Goal: Contribute content: Contribute content

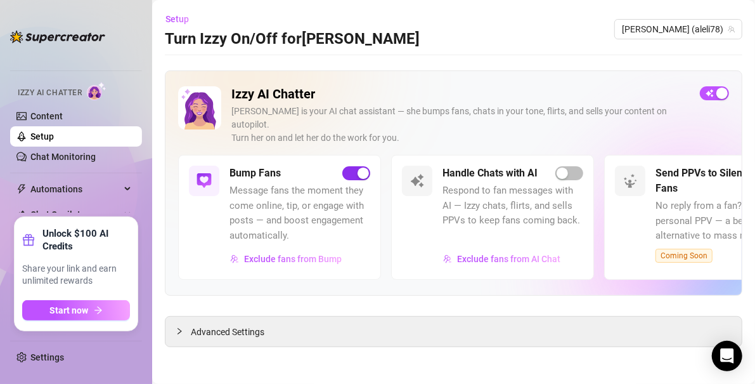
click at [351, 166] on span "button" at bounding box center [357, 173] width 28 height 14
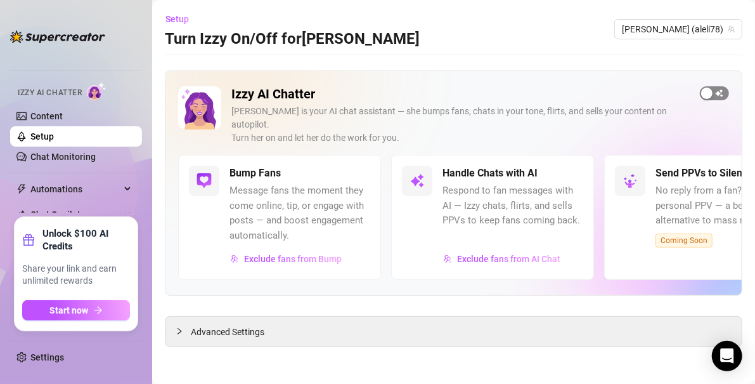
click at [453, 94] on span "button" at bounding box center [714, 93] width 29 height 14
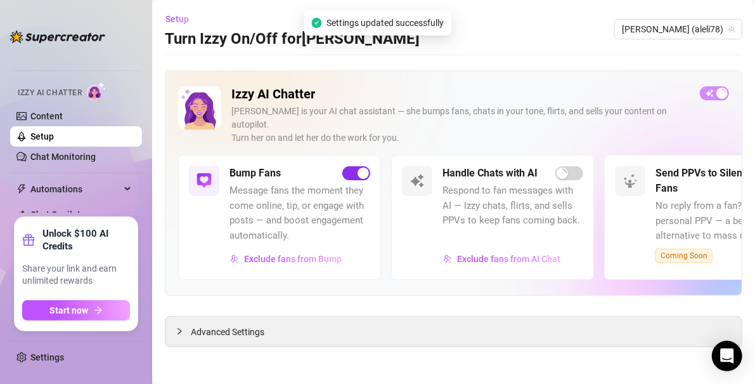
click at [360, 167] on div "button" at bounding box center [363, 172] width 11 height 11
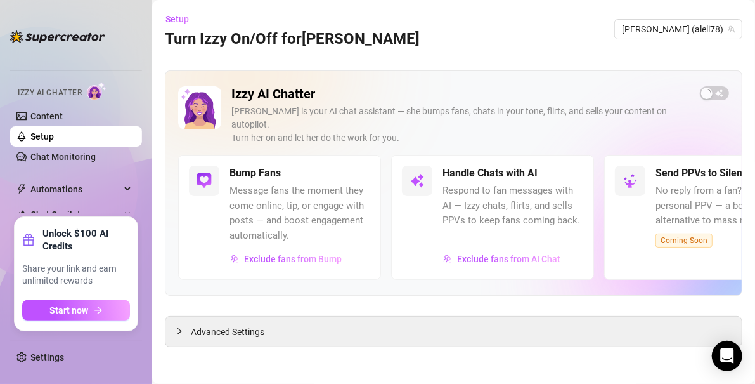
click at [360, 166] on div "Bump Fans" at bounding box center [300, 173] width 141 height 15
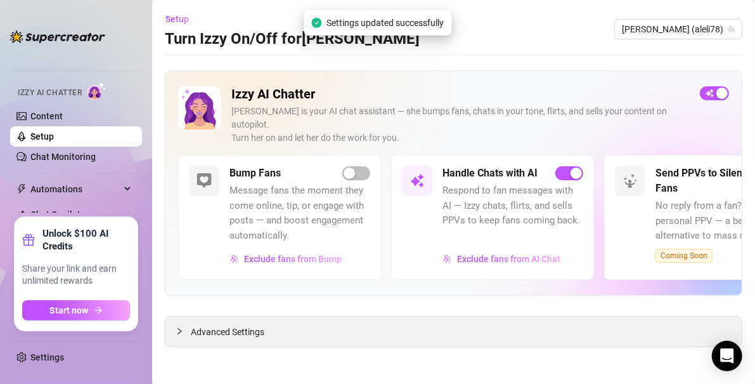
click at [230, 325] on span "Advanced Settings" at bounding box center [228, 332] width 74 height 14
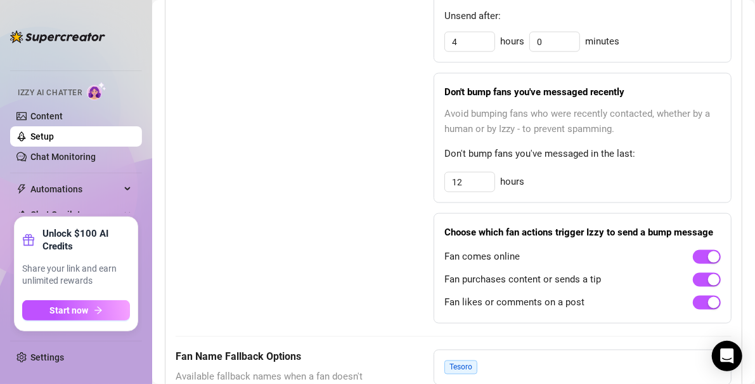
scroll to position [821, 0]
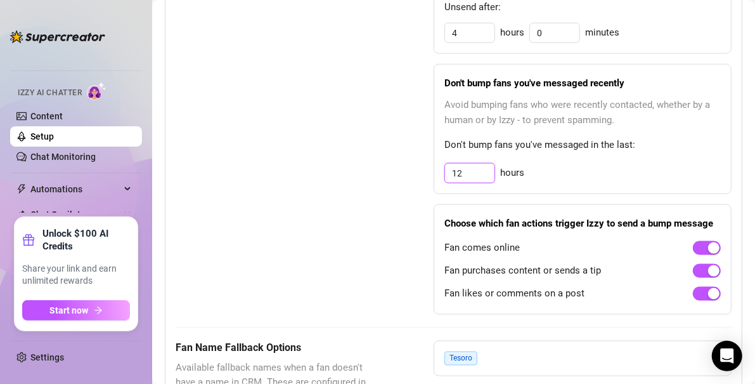
drag, startPoint x: 473, startPoint y: 152, endPoint x: 394, endPoint y: 131, distance: 81.4
click at [394, 131] on div "Bump Fans Settings Unsend Automatically Automatically unsend Bump Messages if t…" at bounding box center [454, 96] width 556 height 436
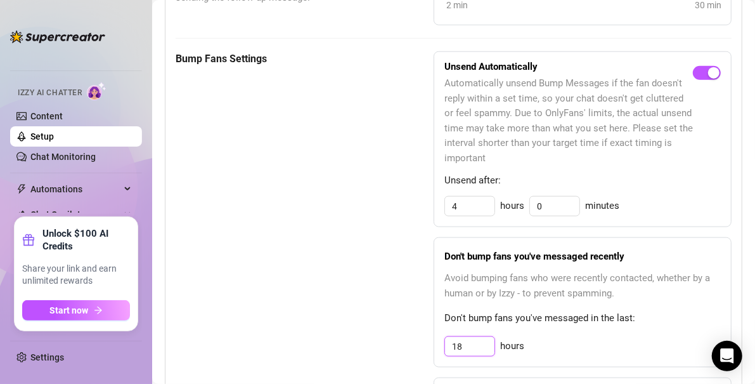
scroll to position [1475, 0]
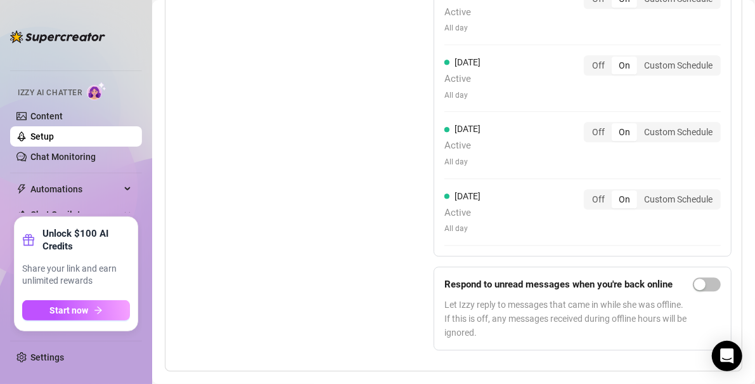
type input "18"
drag, startPoint x: 657, startPoint y: 341, endPoint x: 646, endPoint y: 414, distance: 73.1
click at [453, 384] on html "Home Creator Analytics Team Analytics Izzy AI Chatter Content Setup Chat Monito…" at bounding box center [377, 192] width 755 height 384
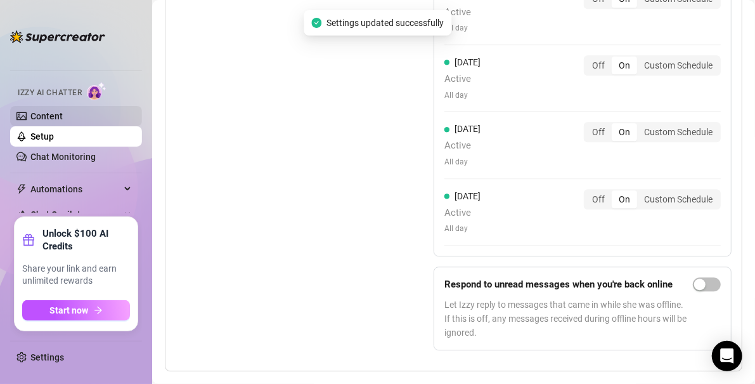
click at [54, 111] on link "Content" at bounding box center [46, 116] width 32 height 10
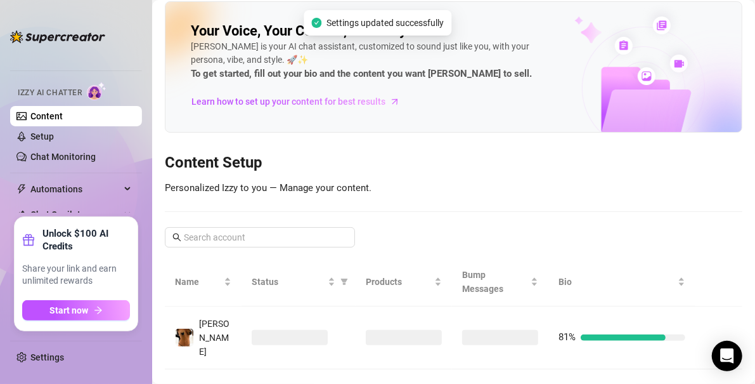
scroll to position [11, 0]
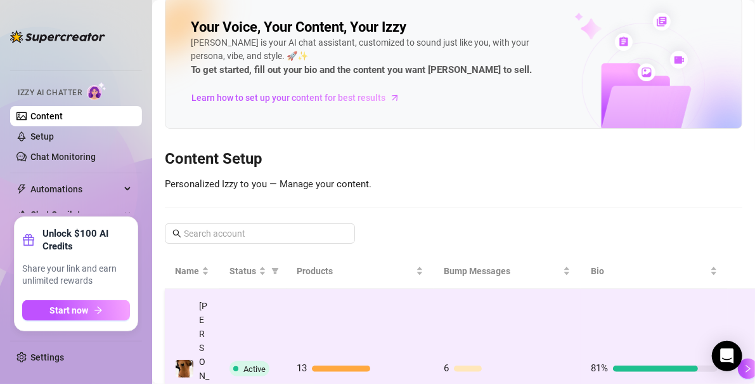
click at [266, 361] on span "Active" at bounding box center [250, 368] width 40 height 15
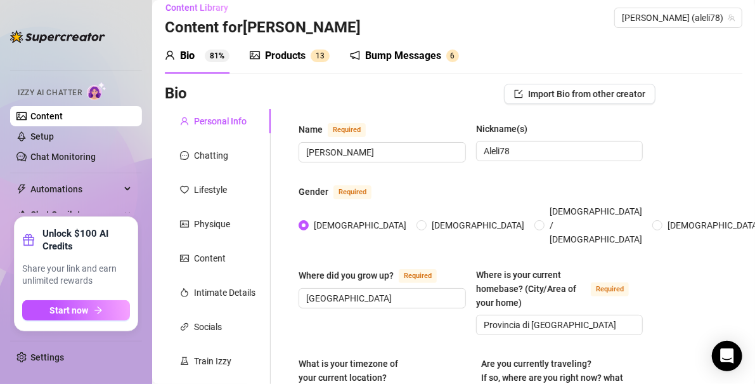
scroll to position [1044, 0]
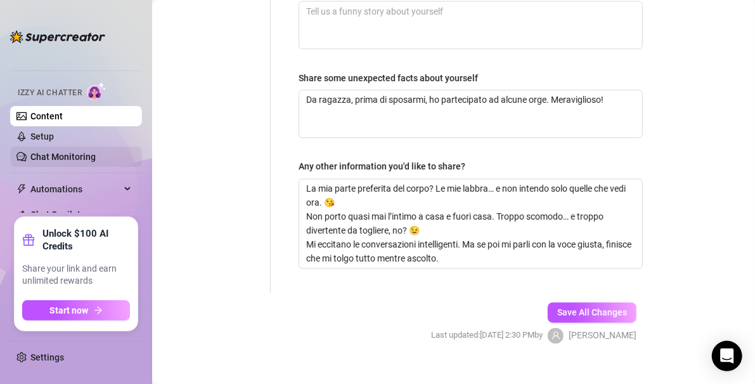
click at [62, 162] on link "Chat Monitoring" at bounding box center [62, 157] width 65 height 10
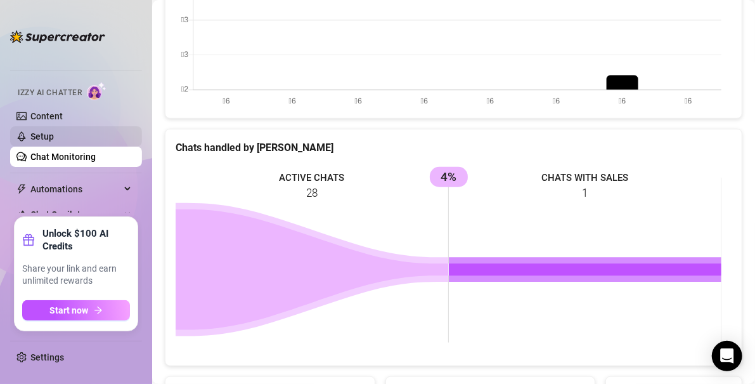
scroll to position [516, 0]
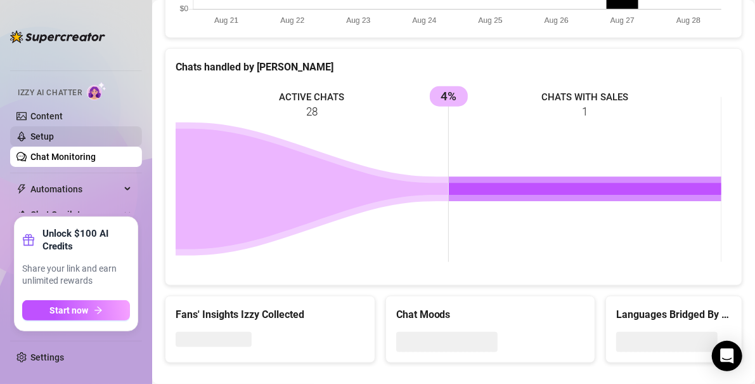
click at [44, 137] on link "Setup" at bounding box center [41, 136] width 23 height 10
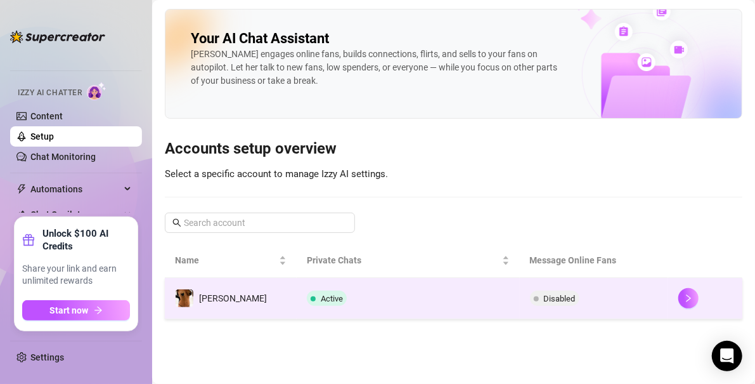
click at [321, 300] on span "Active" at bounding box center [332, 299] width 22 height 10
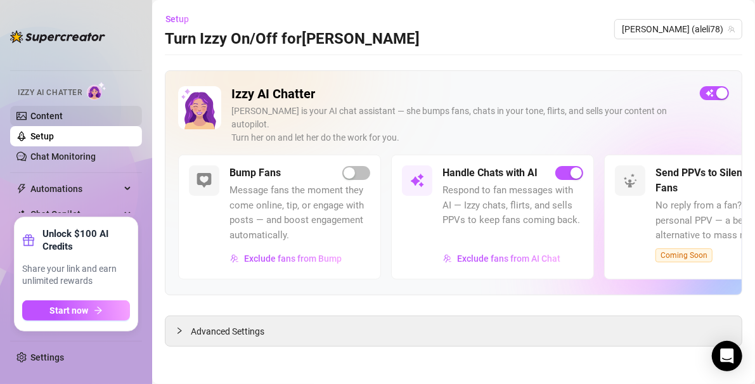
click at [63, 114] on link "Content" at bounding box center [46, 116] width 32 height 10
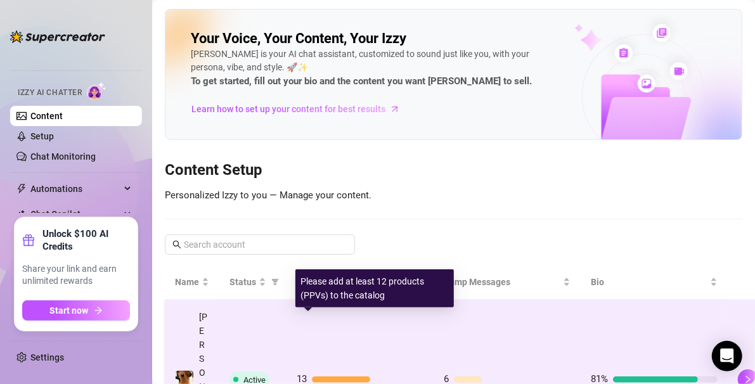
click at [332, 372] on div "13" at bounding box center [360, 379] width 127 height 15
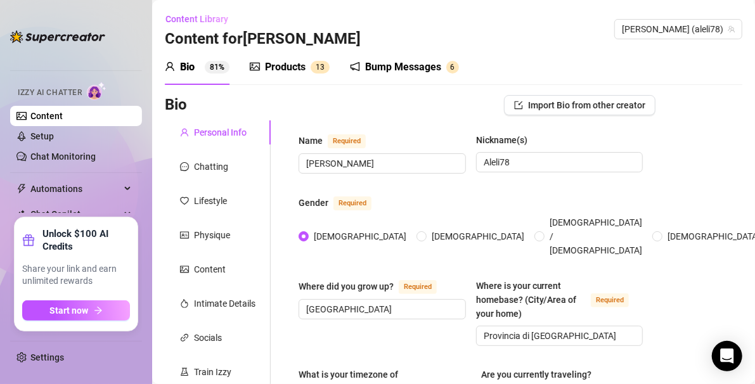
click at [290, 58] on div "Products 1 3" at bounding box center [290, 67] width 80 height 36
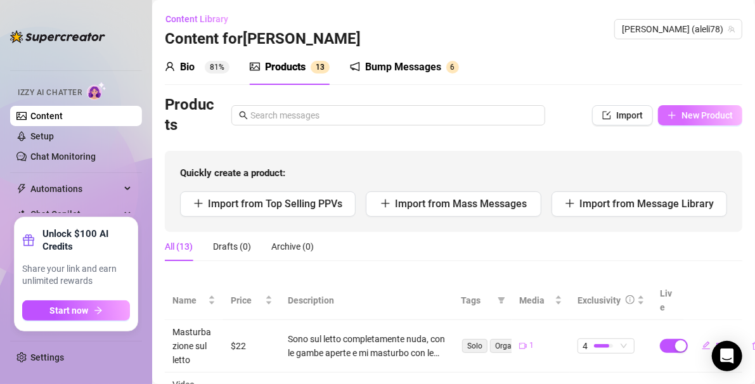
click at [453, 110] on span "New Product" at bounding box center [707, 115] width 51 height 10
type textarea "Type your message here..."
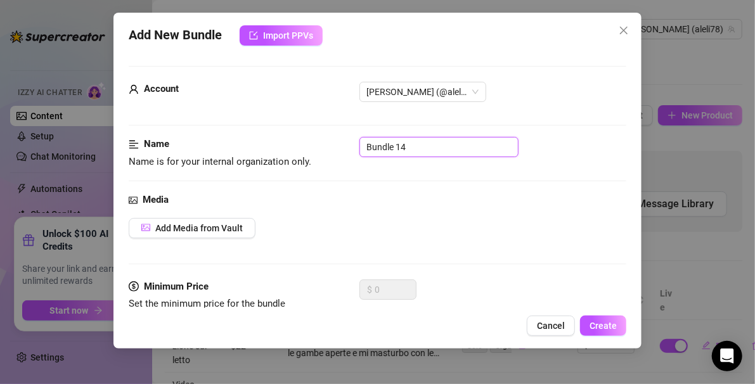
drag, startPoint x: 436, startPoint y: 147, endPoint x: 245, endPoint y: 113, distance: 193.9
type input "Doccia"
click at [181, 224] on span "Add Media from Vault" at bounding box center [199, 228] width 88 height 10
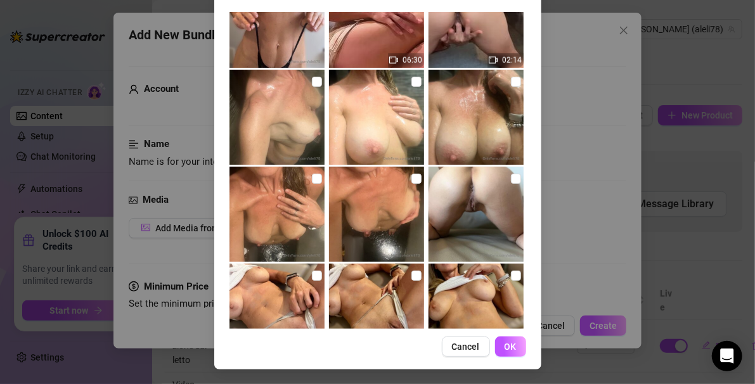
scroll to position [723, 0]
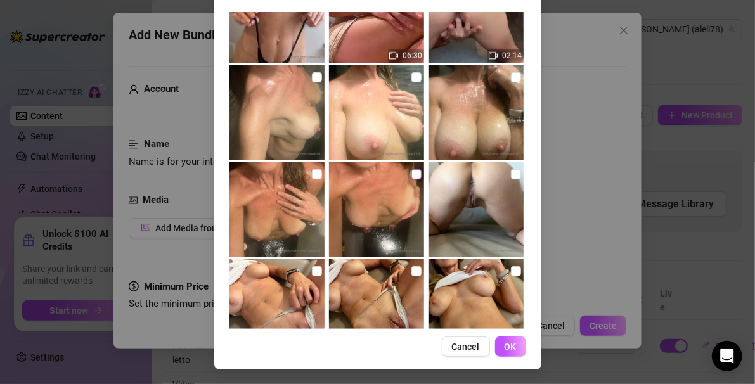
click at [412, 174] on input "checkbox" at bounding box center [417, 174] width 10 height 10
checkbox input "true"
click at [312, 171] on input "checkbox" at bounding box center [317, 174] width 10 height 10
checkbox input "true"
click at [312, 73] on input "checkbox" at bounding box center [317, 77] width 10 height 10
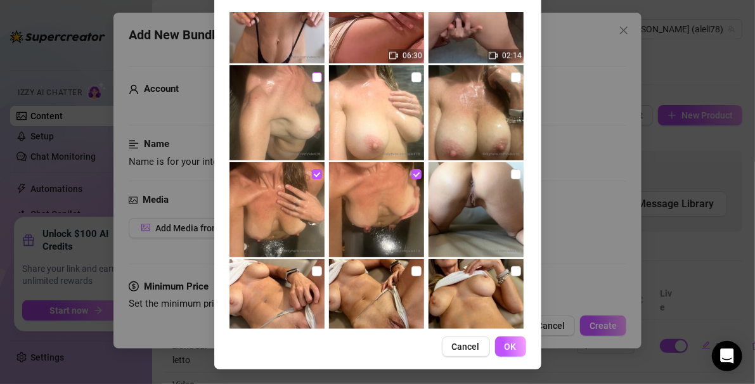
checkbox input "true"
click at [412, 79] on input "checkbox" at bounding box center [417, 77] width 10 height 10
checkbox input "true"
click at [453, 78] on input "checkbox" at bounding box center [516, 77] width 10 height 10
checkbox input "true"
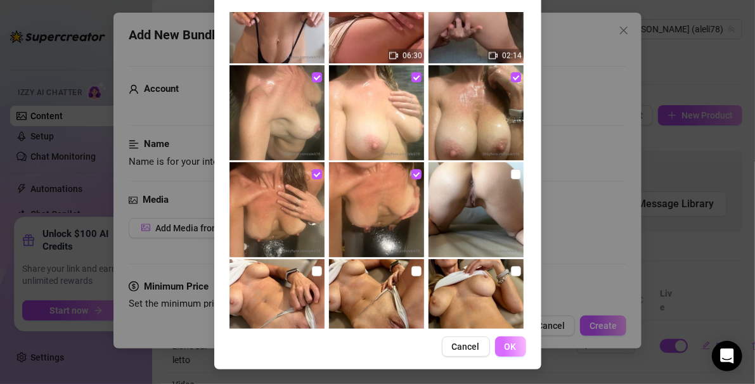
click at [453, 348] on span "OK" at bounding box center [511, 347] width 12 height 10
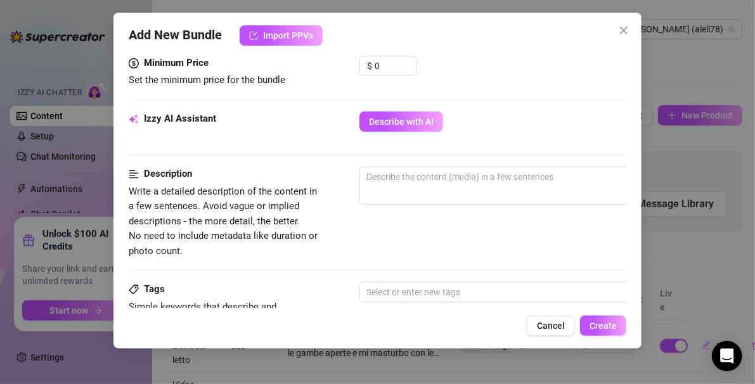
scroll to position [469, 0]
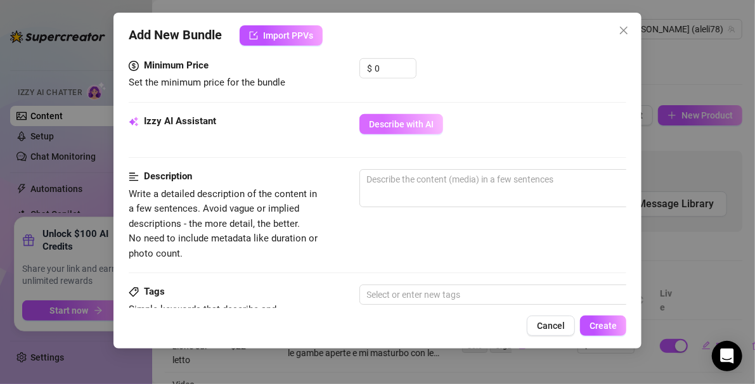
click at [386, 119] on span "Describe with AI" at bounding box center [401, 124] width 65 height 10
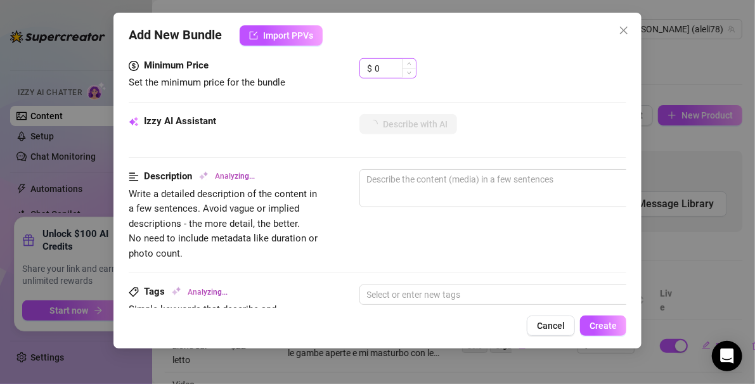
type textarea "[PERSON_NAME]"
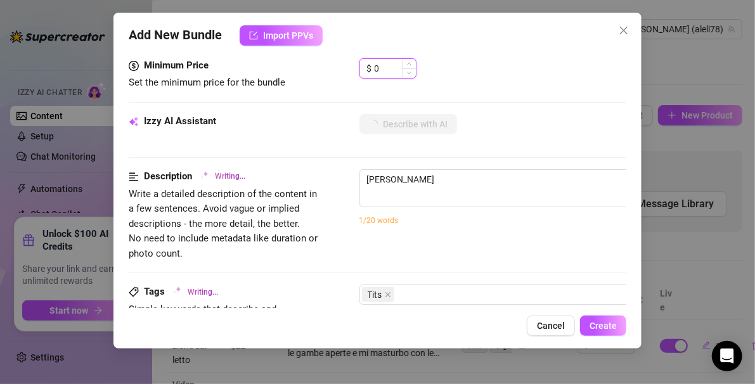
type textarea "[PERSON_NAME] is"
type textarea "[PERSON_NAME] is fully"
type textarea "[PERSON_NAME] is fully naked"
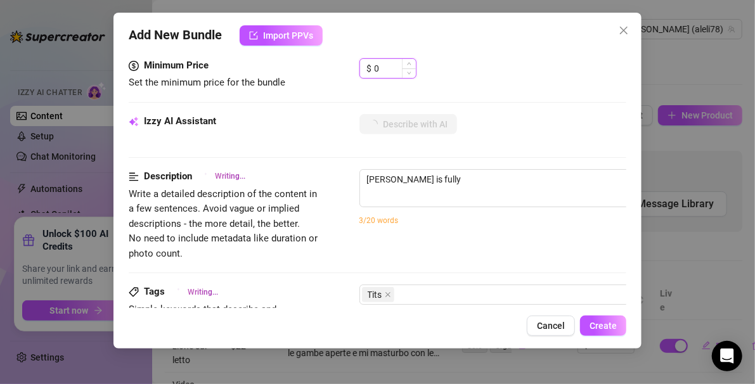
type textarea "[PERSON_NAME] is fully naked"
type textarea "[PERSON_NAME] is fully naked in"
type textarea "[PERSON_NAME] is fully naked in the"
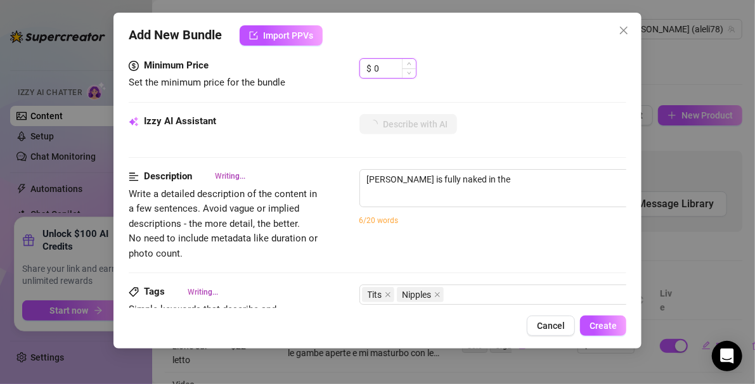
type textarea "[PERSON_NAME] is fully naked in the shower,"
type textarea "[PERSON_NAME] is fully naked in the shower, her"
type textarea "[PERSON_NAME] is fully naked in the shower, her wet"
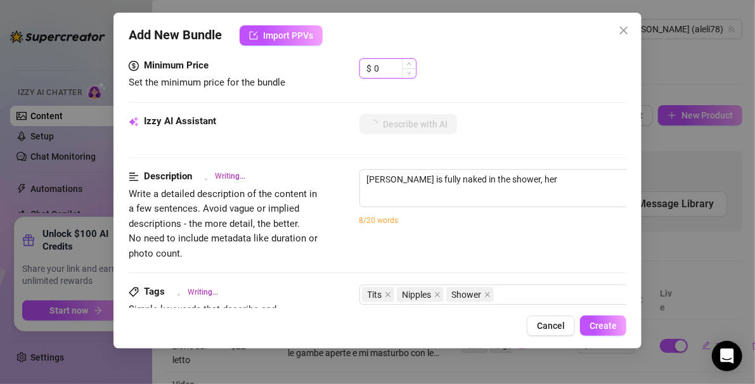
type textarea "[PERSON_NAME] is fully naked in the shower, her wet"
type textarea "[PERSON_NAME] is fully naked in the shower, her wet skin"
type textarea "[PERSON_NAME] is fully naked in the shower, her wet skin glistening"
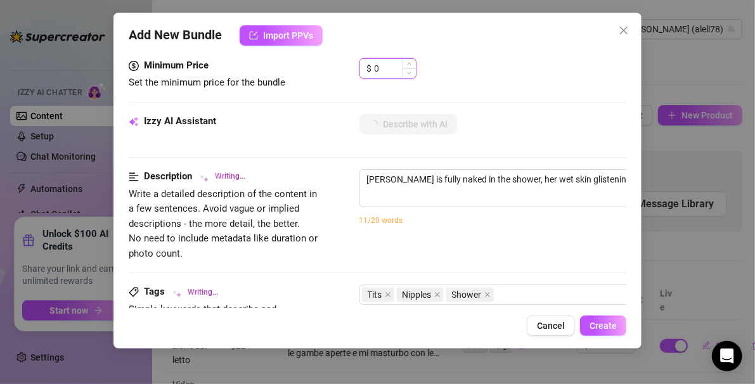
drag, startPoint x: 400, startPoint y: 72, endPoint x: 365, endPoint y: 63, distance: 36.8
click at [365, 63] on div "$ 0" at bounding box center [388, 68] width 57 height 20
type textarea "[PERSON_NAME] is fully naked in the shower, her wet skin glistening as"
type textarea "[PERSON_NAME] is fully naked in the shower, her wet skin glistening as she"
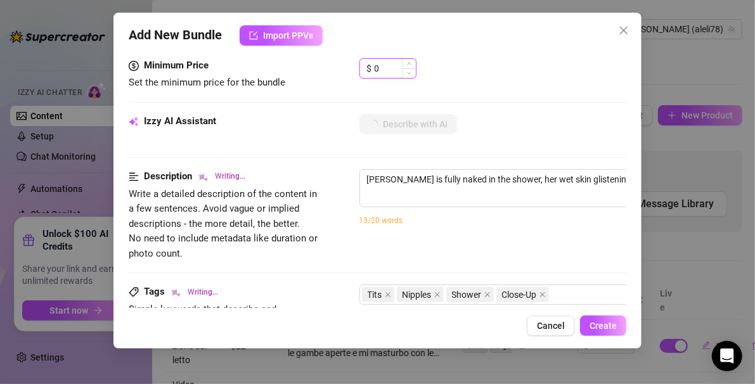
type textarea "[PERSON_NAME] is fully naked in the shower, her wet skin glistening as she"
type textarea "[PERSON_NAME] is fully naked in the shower, her wet skin glistening as she shows"
type textarea "[PERSON_NAME] is fully naked in the shower, her wet skin glistening as she show…"
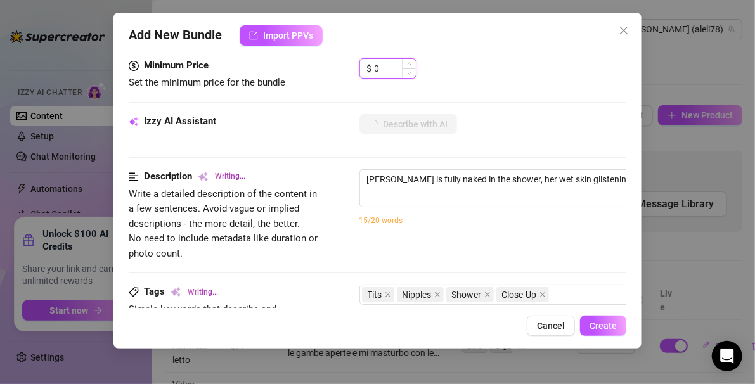
type textarea "[PERSON_NAME] is fully naked in the shower, her wet skin glistening as she show…"
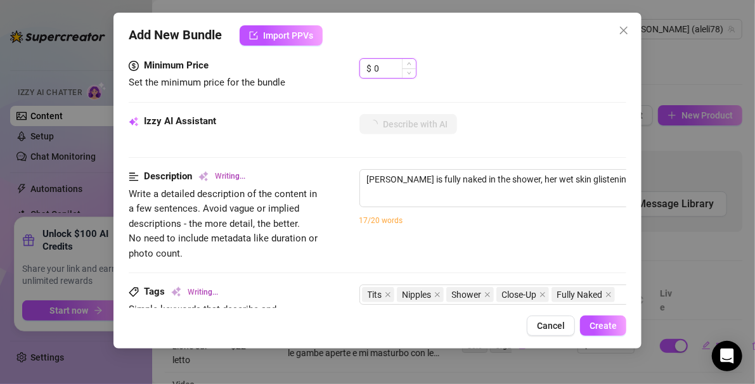
type textarea "[PERSON_NAME] is fully naked in the shower, her wet skin glistening as she show…"
type input "9"
type textarea "[PERSON_NAME] is fully naked in the shower, her wet skin glistening as she show…"
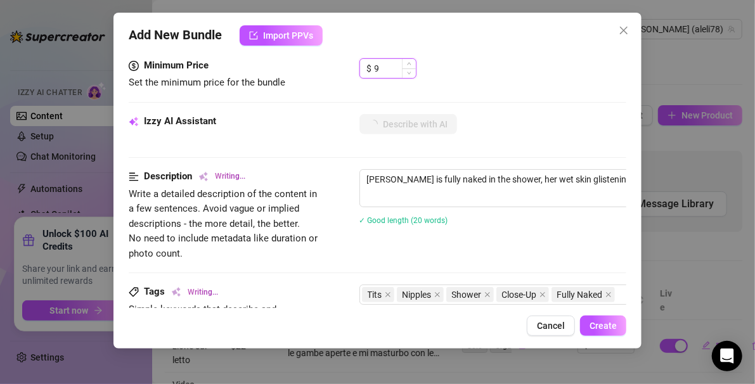
type textarea "[PERSON_NAME] is fully naked in the shower, her wet skin glistening as she show…"
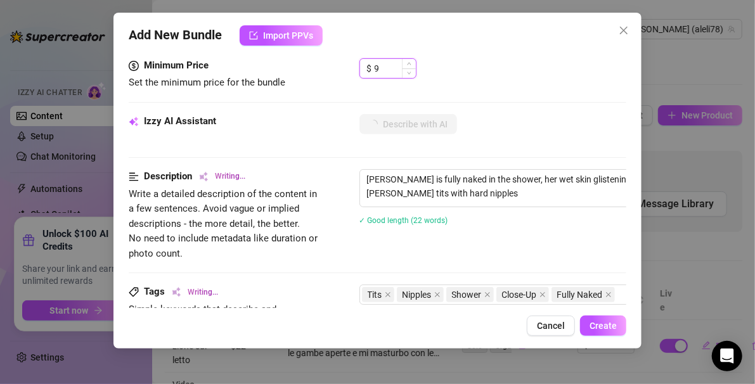
type textarea "[PERSON_NAME] is fully naked in the shower, her wet skin glistening as she show…"
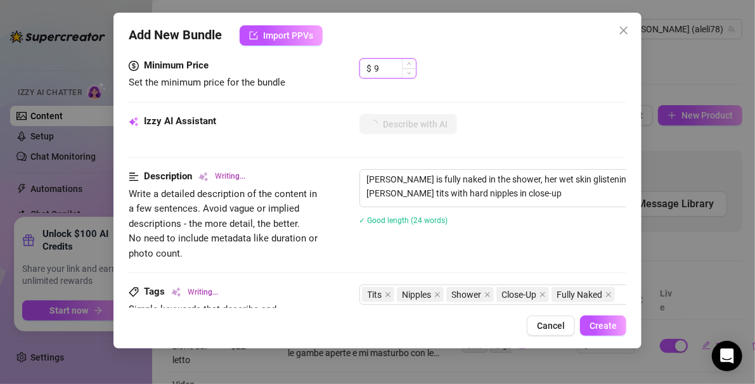
type textarea "[PERSON_NAME] is fully naked in the shower, her wet skin glistening as she show…"
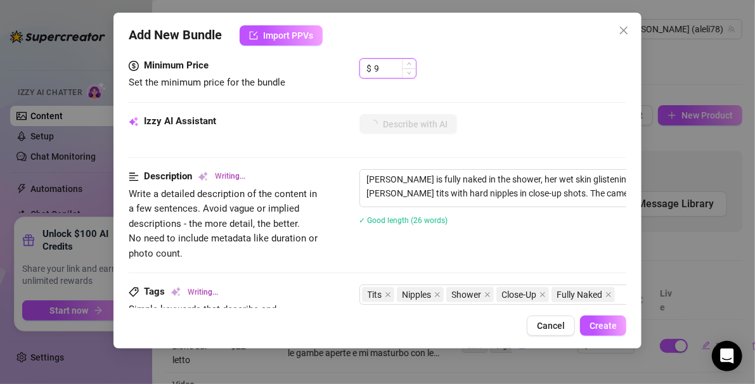
type textarea "[PERSON_NAME] is fully naked in the shower, her wet skin glistening as she show…"
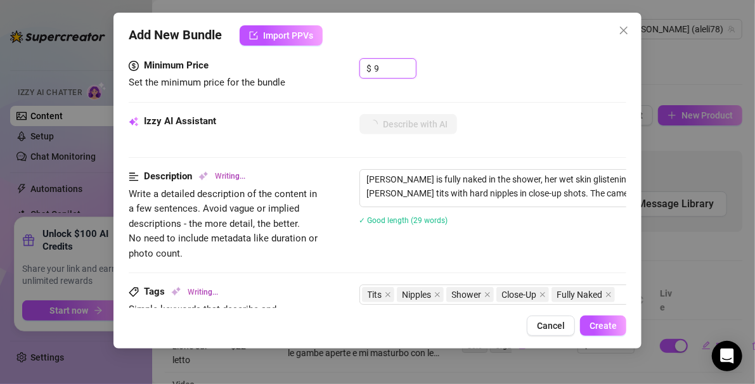
type textarea "[PERSON_NAME] is fully naked in the shower, her wet skin glistening as she show…"
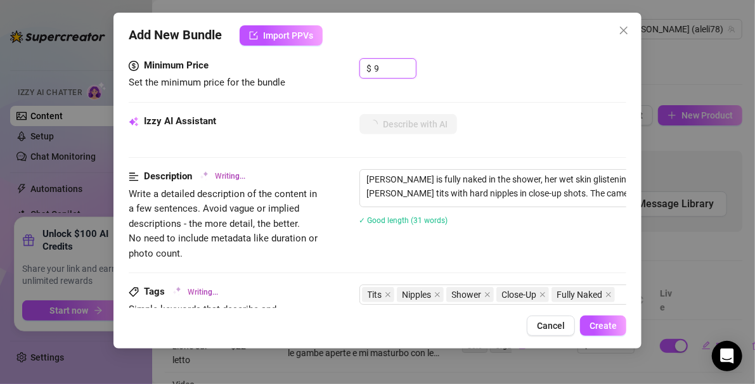
type textarea "[PERSON_NAME] is fully naked in the shower, her wet skin glistening as she show…"
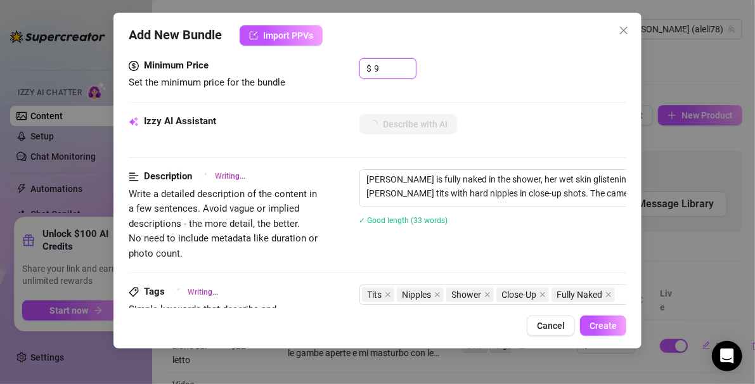
type textarea "[PERSON_NAME] is fully naked in the shower, her wet skin glistening as she show…"
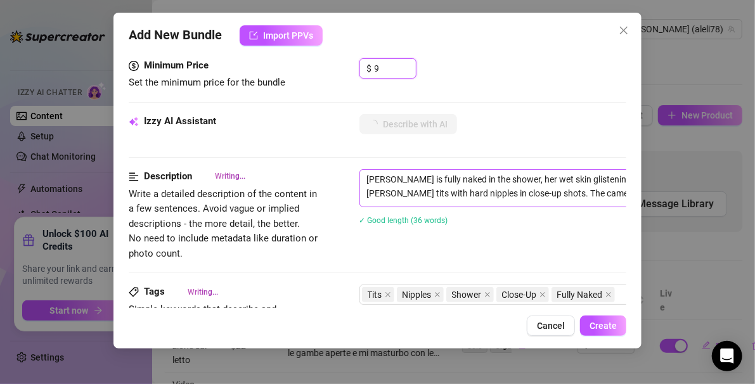
type textarea "[PERSON_NAME] is fully naked in the shower, her wet skin glistening as she show…"
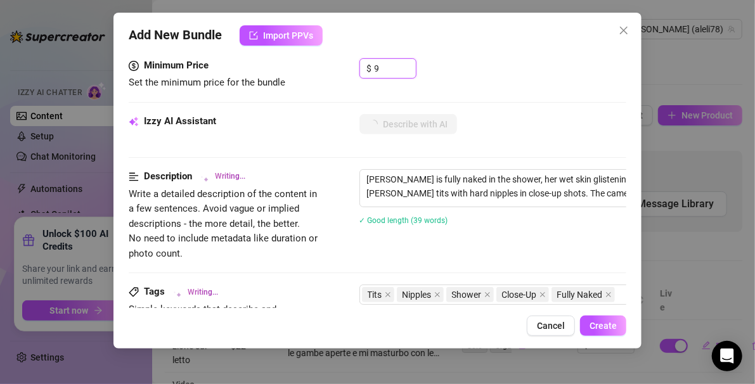
type textarea "[PERSON_NAME] is fully naked in the shower, her wet skin glistening as she show…"
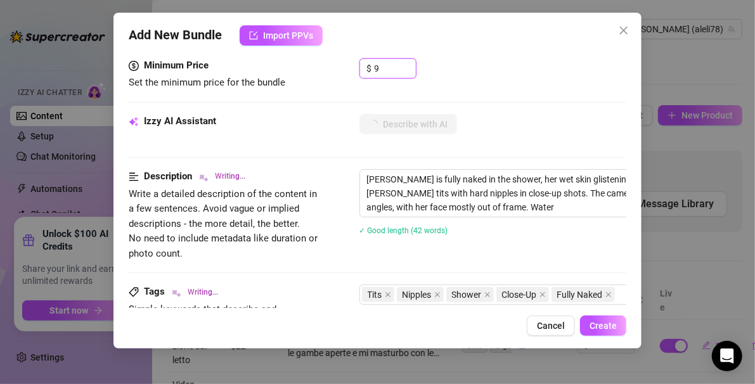
type textarea "[PERSON_NAME] is fully naked in the shower, her wet skin glistening as she show…"
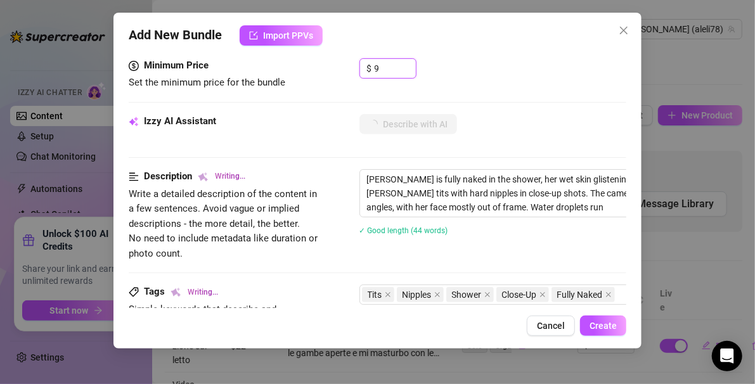
type textarea "[PERSON_NAME] is fully naked in the shower, her wet skin glistening as she show…"
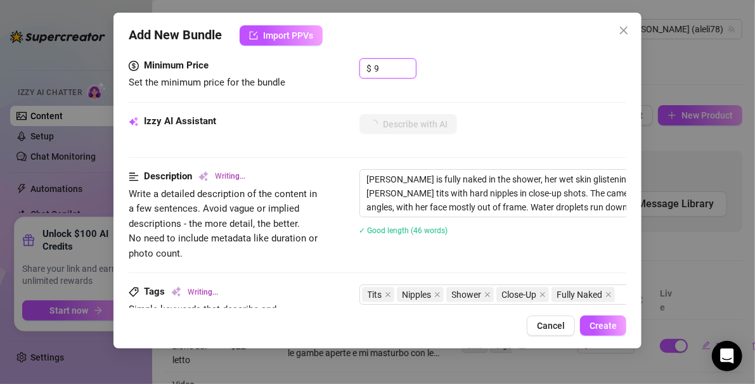
type textarea "[PERSON_NAME] is fully naked in the shower, her wet skin glistening as she show…"
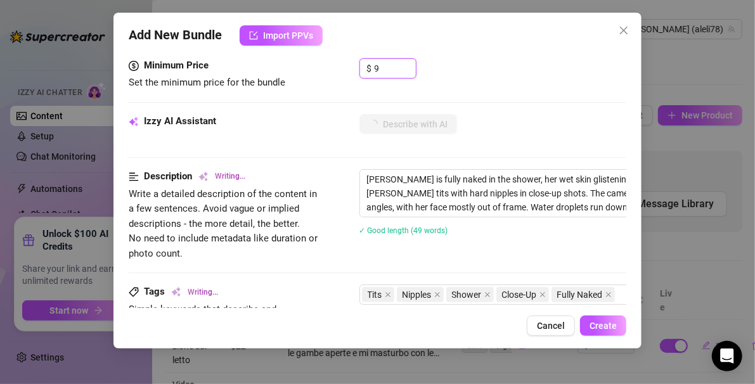
type textarea "[PERSON_NAME] is fully naked in the shower, her wet skin glistening as she show…"
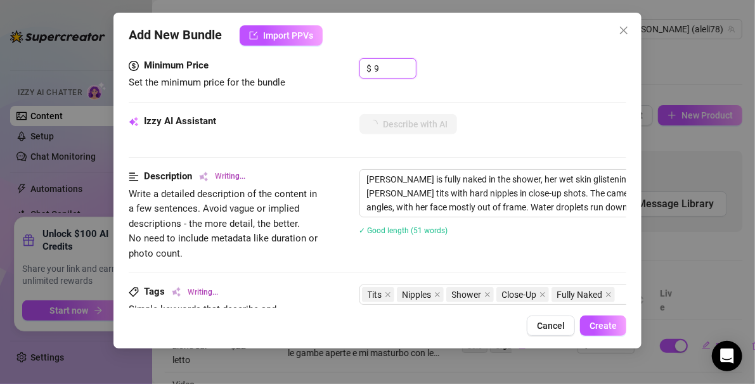
type textarea "[PERSON_NAME] is fully naked in the shower, her wet skin glistening as she show…"
type input "9"
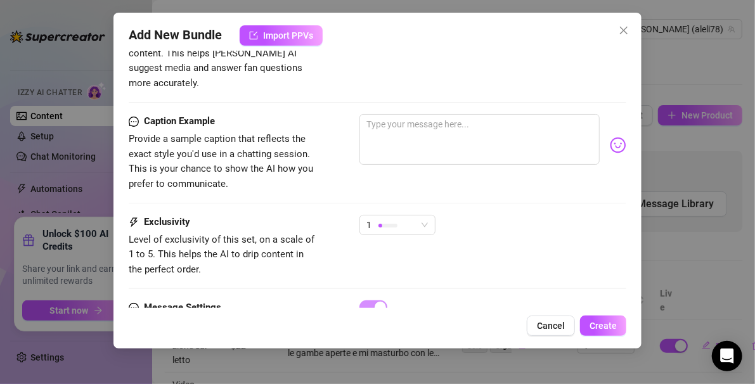
scroll to position [850, 0]
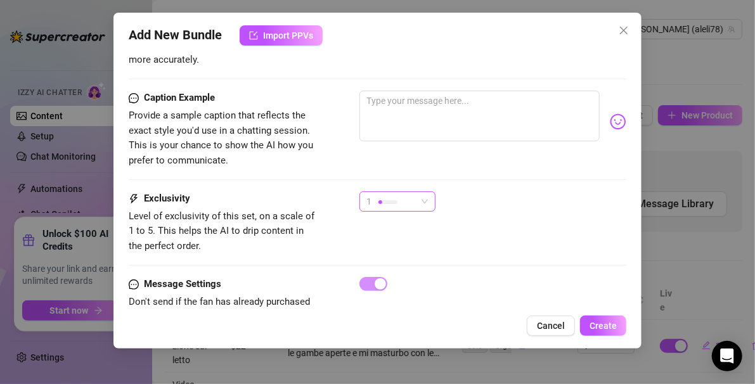
click at [427, 192] on span "1" at bounding box center [397, 201] width 61 height 19
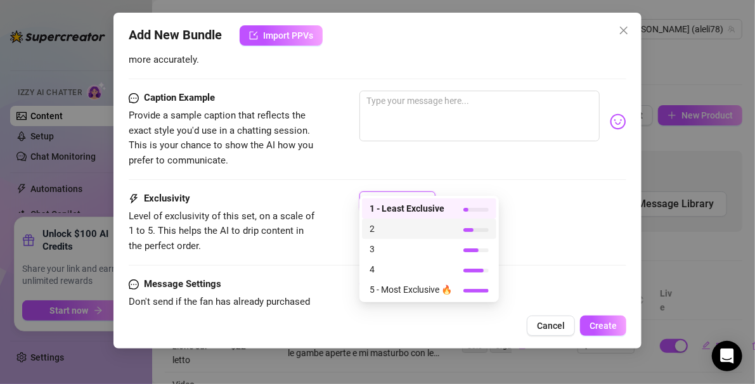
click at [400, 230] on span "2" at bounding box center [411, 229] width 82 height 14
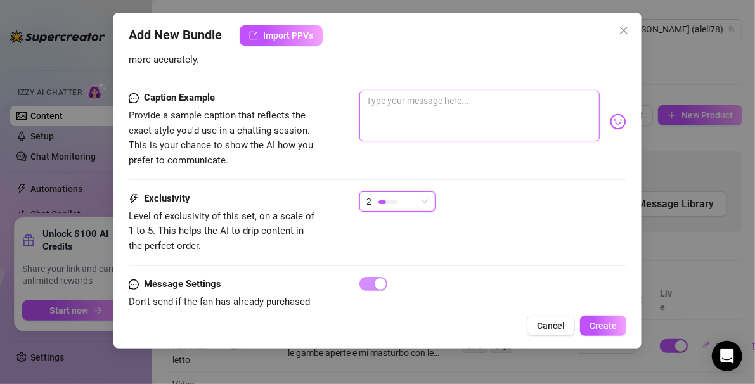
click at [380, 116] on textarea at bounding box center [480, 116] width 241 height 51
type textarea "A"
type textarea "Ap"
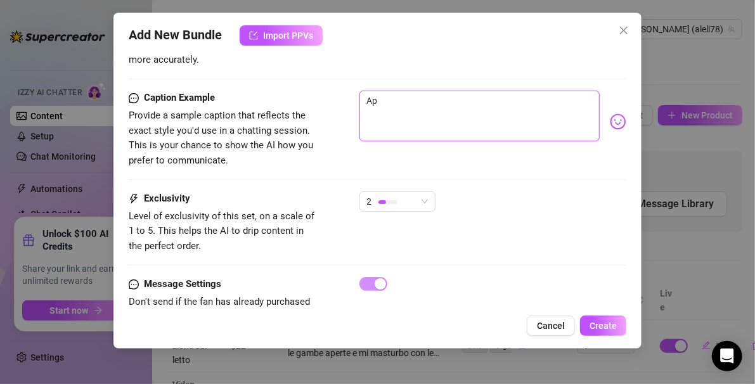
type textarea "App"
type textarea "Appe"
type textarea "Appen"
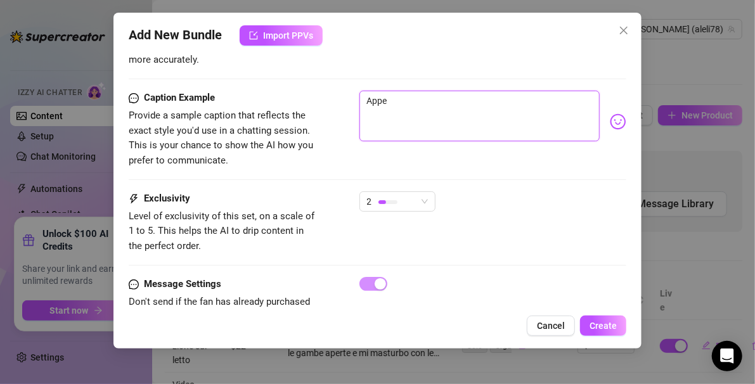
type textarea "Appen"
type textarea "Appena"
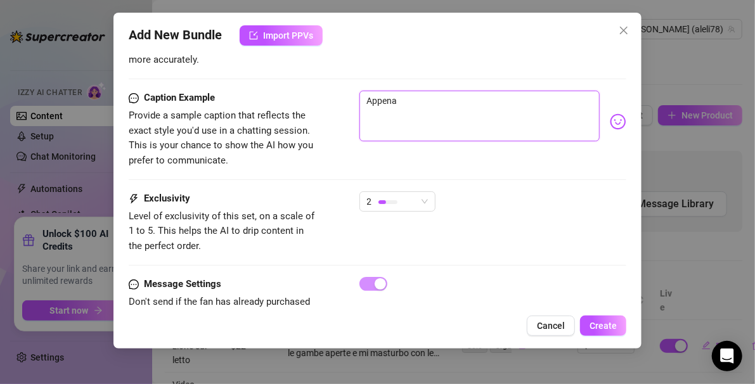
type textarea "Appena f"
type textarea "Appena fa"
type textarea "Appena fat"
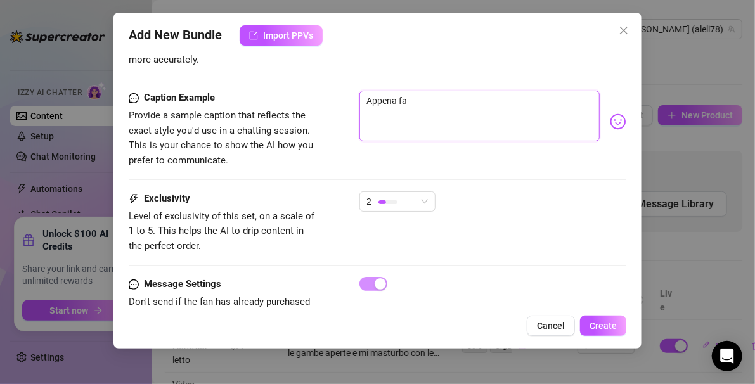
type textarea "Appena fat"
type textarea "Appena fatt"
type textarea "Appena fatto"
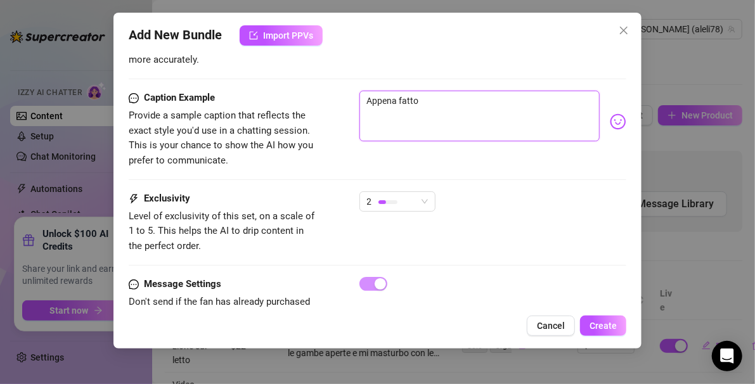
type textarea "Appena fatto"
type textarea "Appena fatto l"
type textarea "Appena fatto la"
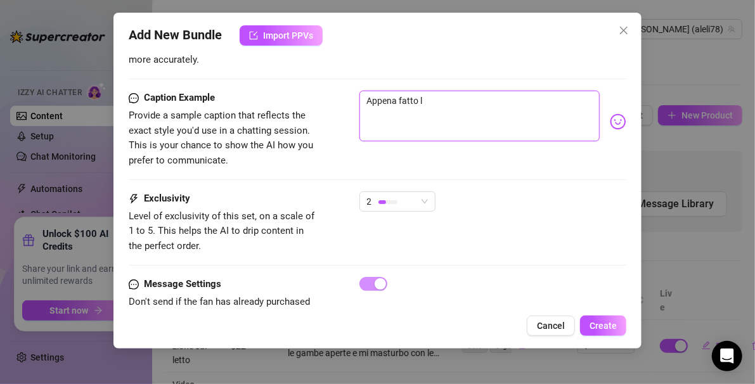
type textarea "Appena fatto la"
type textarea "Appena fatto la d"
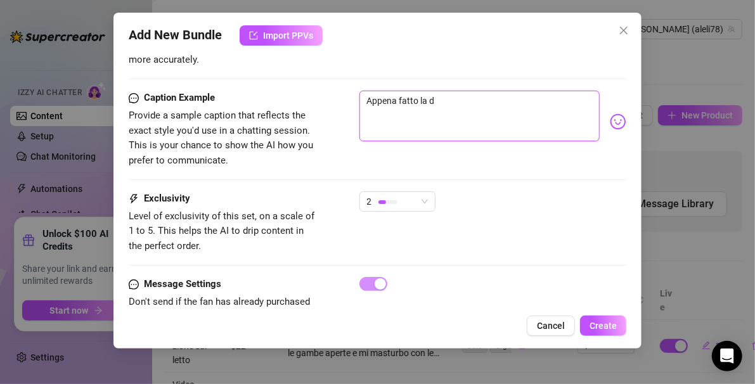
type textarea "Appena fatto la do"
type textarea "Appena fatto la doc"
type textarea "Appena fatto la docc"
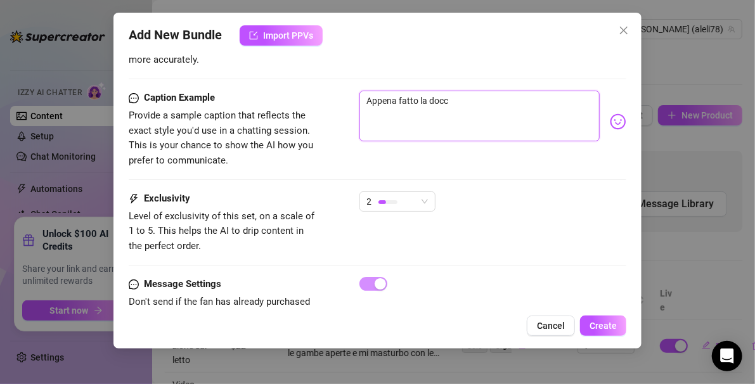
type textarea "Appena fatto la docci"
type textarea "Appena fatto la doccia"
type textarea "Appena fatto la doccia."
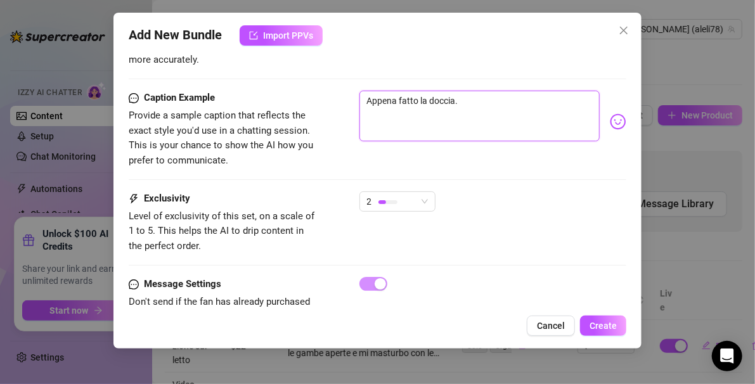
type textarea "Appena fatto la doccia.."
type textarea "Appena fatto la doccia..."
click at [415, 91] on textarea "Appena fatto la doccia..." at bounding box center [480, 116] width 241 height 51
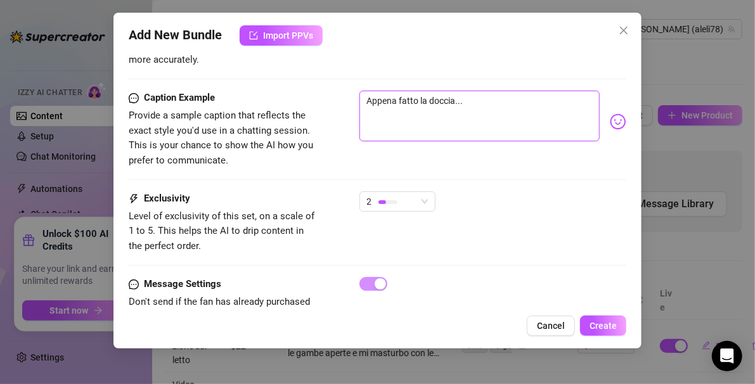
type textarea "Appena fatt la doccia..."
type textarea "Appena fatta la doccia..."
click at [453, 91] on textarea "Appena fatta la doccia..." at bounding box center [480, 116] width 241 height 51
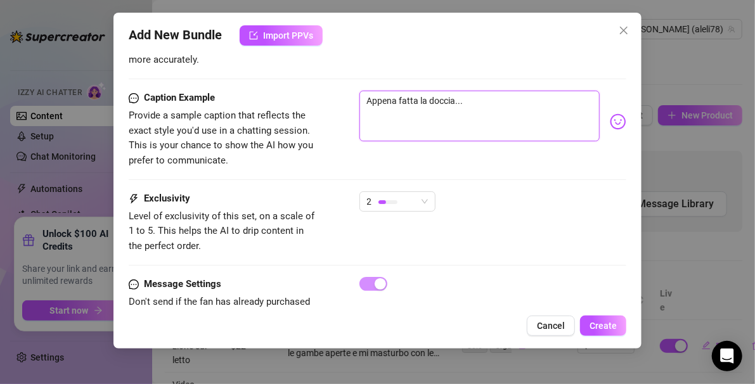
type textarea "Appena fatta la doccia...e"
type textarea "Appena fatta la doccia...e q"
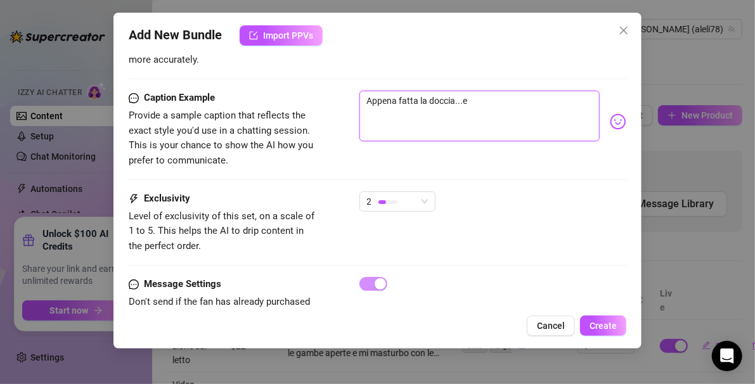
type textarea "Appena fatta la doccia...e q"
type textarea "Appena fatta la doccia...e qu"
type textarea "Appena fatta la doccia...e que"
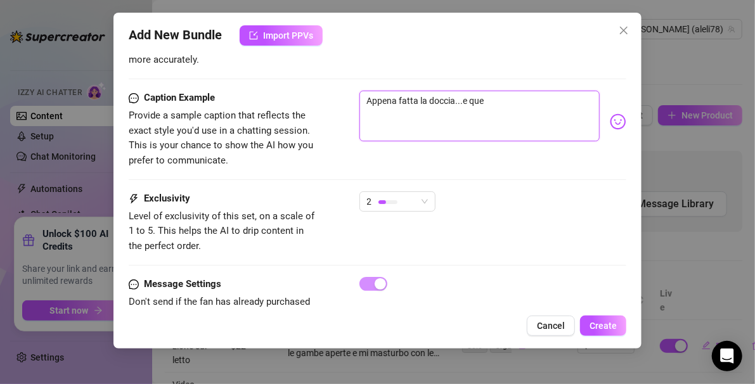
type textarea "Appena fatta la doccia...e ques"
type textarea "Appena fatta la doccia...e quest"
type textarea "Appena fatta la doccia...e queste"
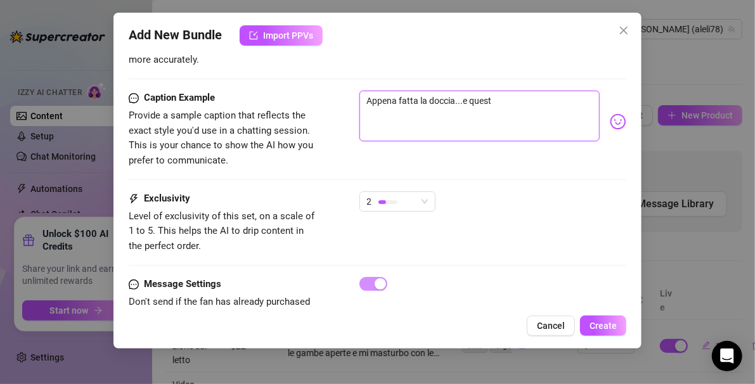
type textarea "Appena fatta la doccia...e queste"
type textarea "Appena fatta la doccia...e queste f"
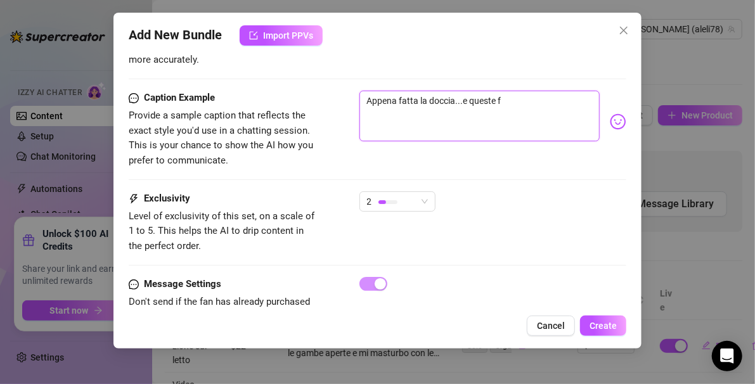
type textarea "Appena fatta la doccia...e queste fo"
type textarea "Appena fatta la doccia...e queste fot"
type textarea "Appena fatta la doccia...e queste foto"
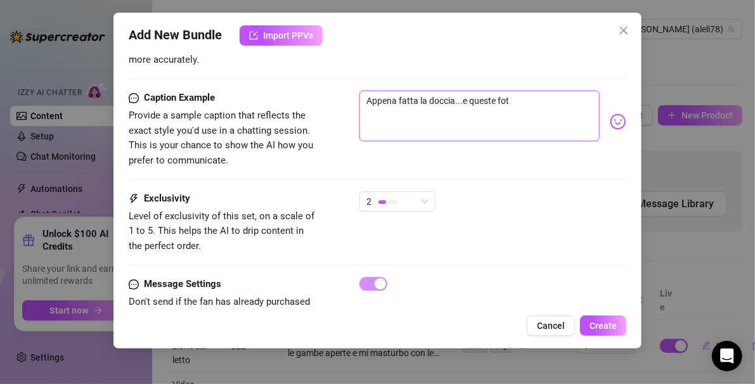
type textarea "Appena fatta la doccia...e queste foto"
type textarea "Appena fatta la doccia...e queste foto l"
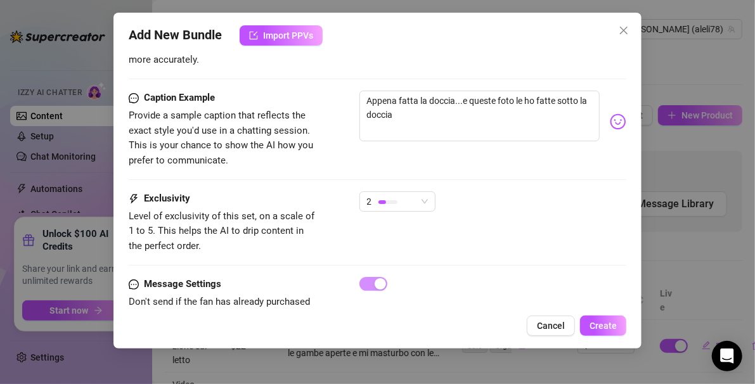
click at [453, 107] on div at bounding box center [608, 107] width 0 height 0
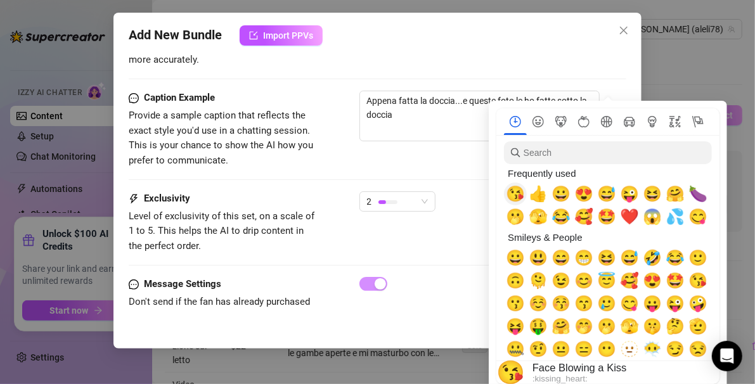
click at [453, 192] on span "😘" at bounding box center [515, 194] width 19 height 18
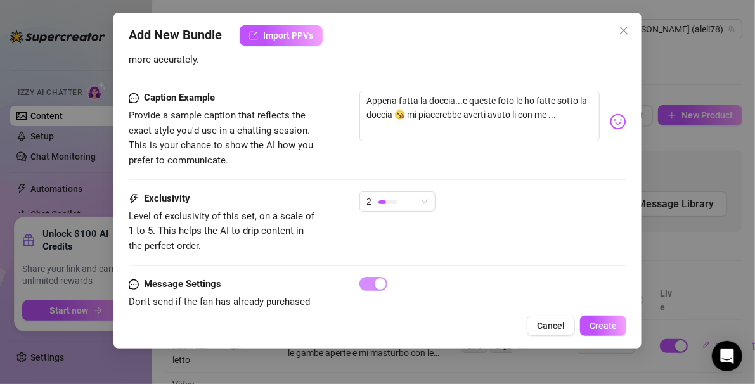
click at [453, 110] on nav at bounding box center [608, 121] width 223 height 27
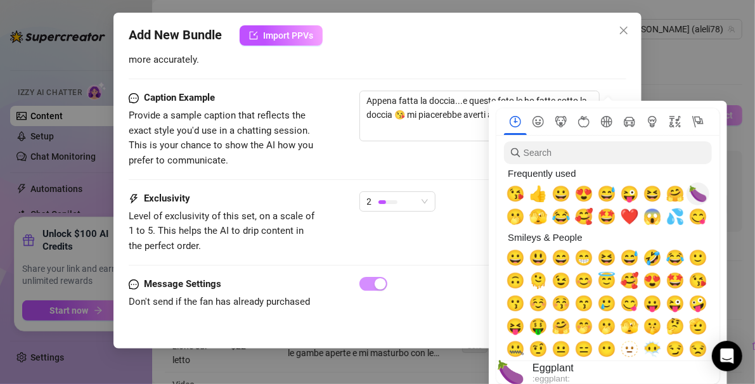
click at [453, 197] on span "🍆" at bounding box center [698, 194] width 19 height 18
click at [453, 214] on span "💦" at bounding box center [675, 217] width 19 height 18
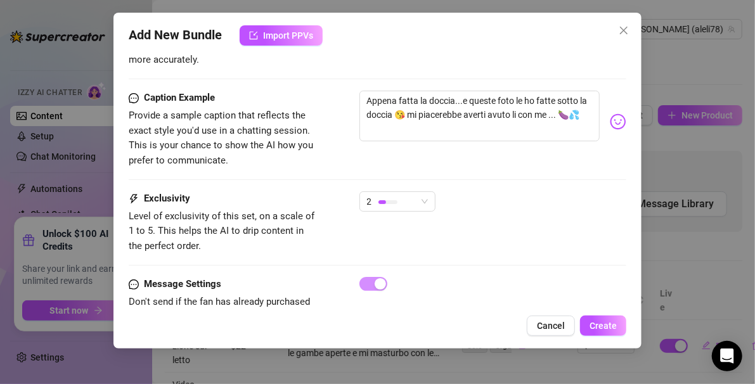
click at [443, 154] on div "Caption Example Provide a sample caption that reflects the exact style you'd us…" at bounding box center [378, 141] width 499 height 101
click at [453, 325] on span "Create" at bounding box center [603, 326] width 27 height 10
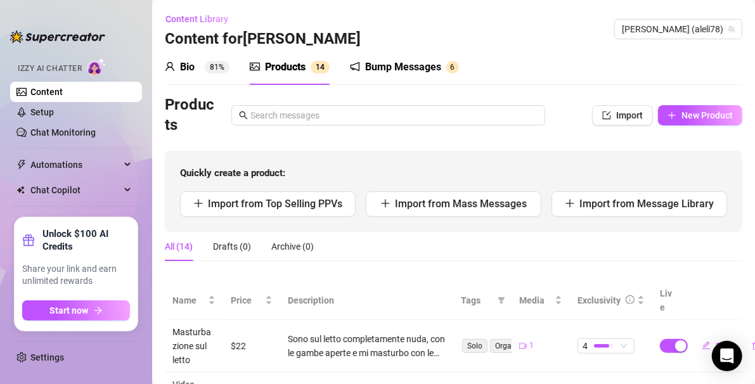
scroll to position [27, 0]
